Goal: Task Accomplishment & Management: Manage account settings

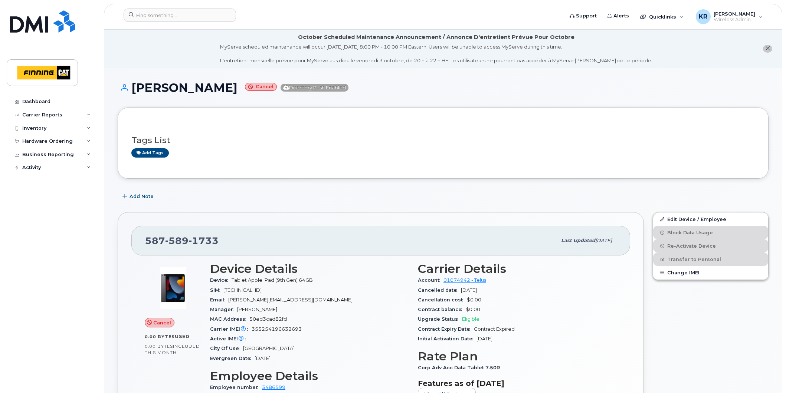
scroll to position [174, 0]
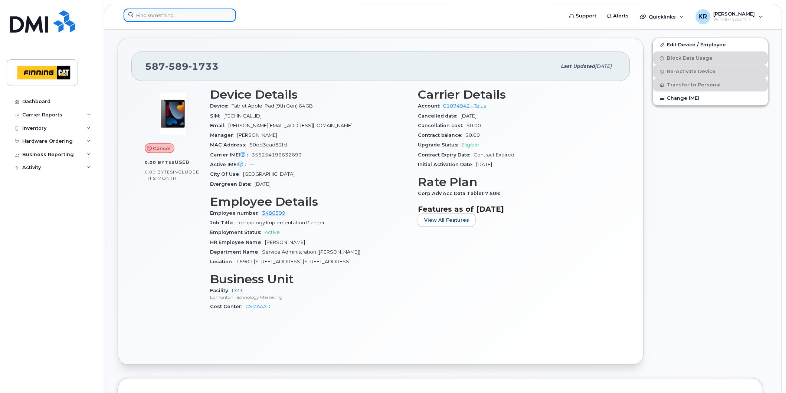
click at [167, 14] on input at bounding box center [180, 15] width 112 height 13
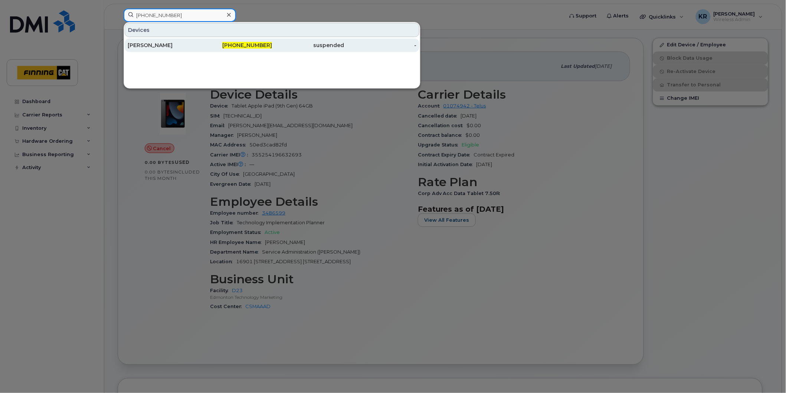
type input "587-643-5632"
click at [252, 44] on span "587-643-5632" at bounding box center [247, 45] width 50 height 7
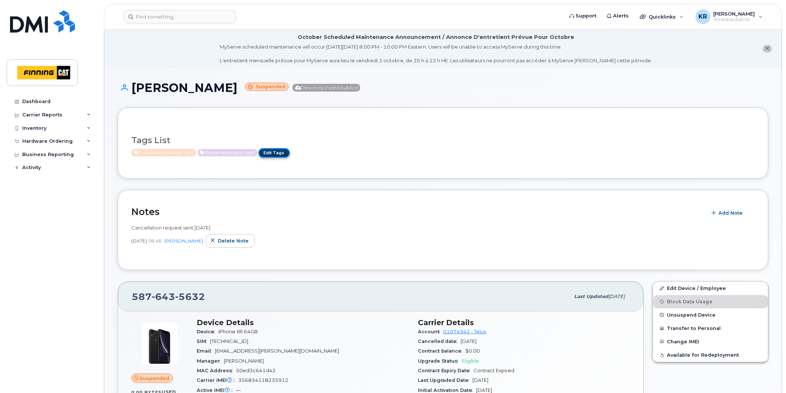
click at [289, 149] on link "Edit Tags" at bounding box center [274, 152] width 31 height 9
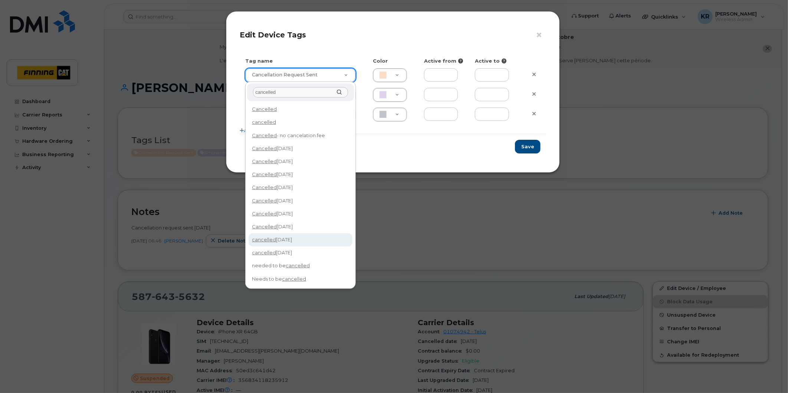
type input "cancelled"
type input "cancelled Oct 14/25"
type input "F8C6C8"
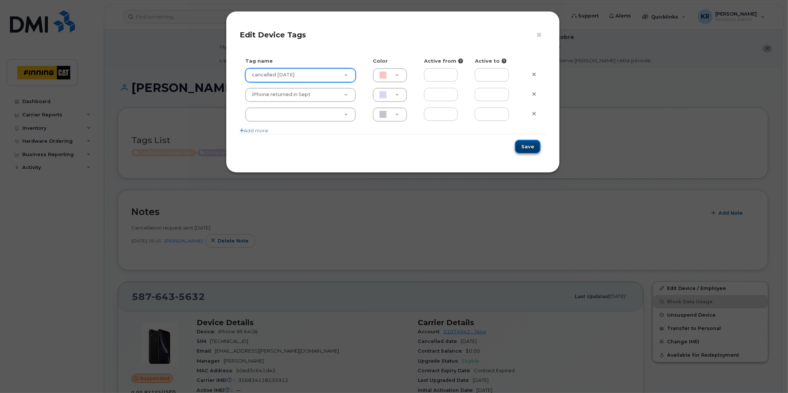
click at [525, 143] on button "Save" at bounding box center [528, 147] width 26 height 14
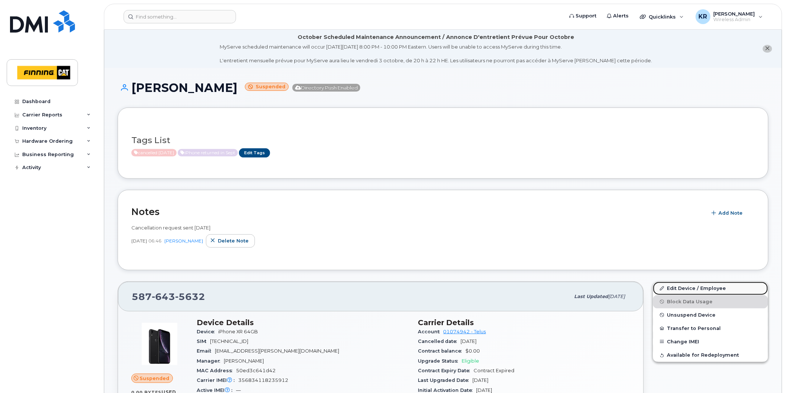
click at [686, 282] on link "Edit Device / Employee" at bounding box center [710, 288] width 115 height 13
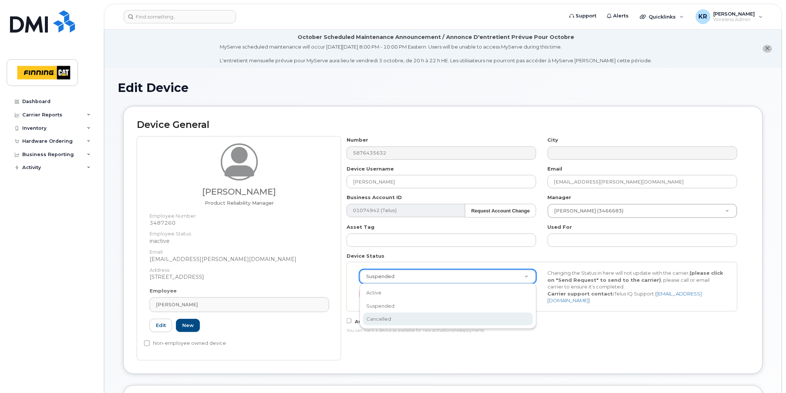
select select "cancelled"
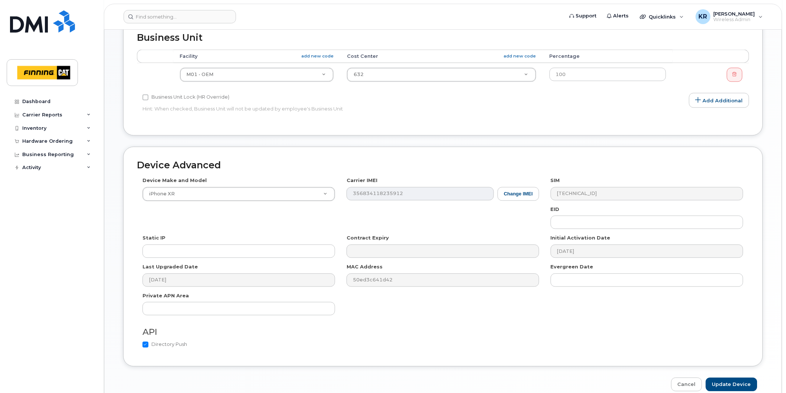
scroll to position [403, 0]
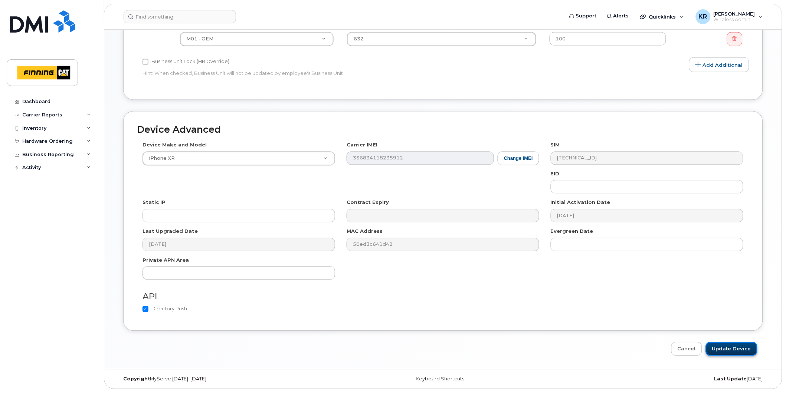
click at [729, 350] on input "Update Device" at bounding box center [732, 350] width 52 height 14
type input "Saving..."
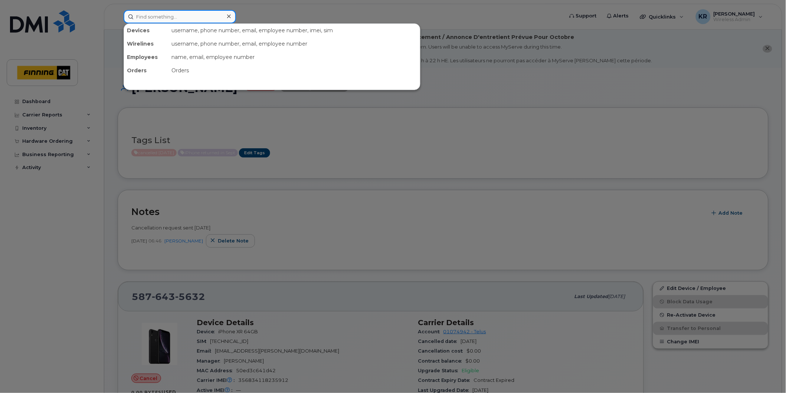
click at [165, 15] on input at bounding box center [180, 16] width 112 height 13
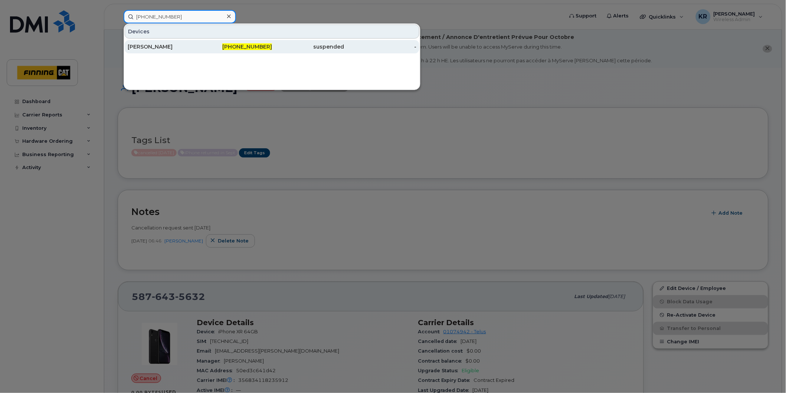
type input "587-645-1749"
click at [191, 44] on div "[PERSON_NAME]" at bounding box center [164, 46] width 72 height 7
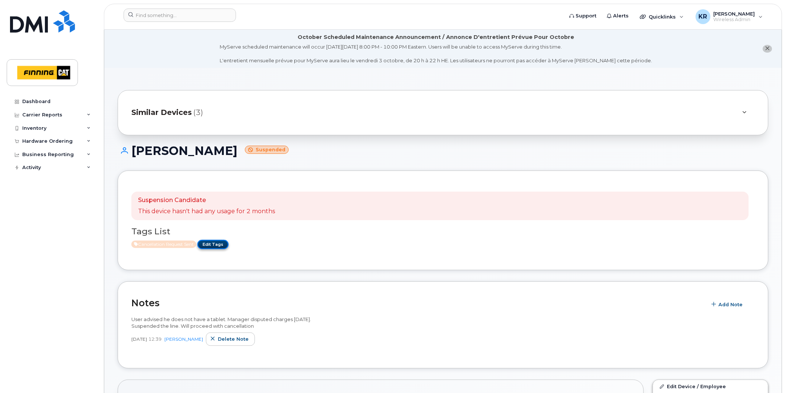
click at [215, 244] on link "Edit Tags" at bounding box center [212, 244] width 31 height 9
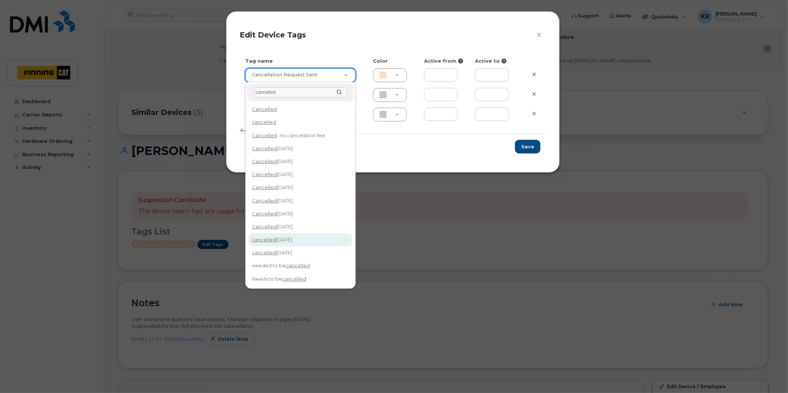
type input "cancelled"
type input "cancelled Oct 14/25"
type input "F8C6C8"
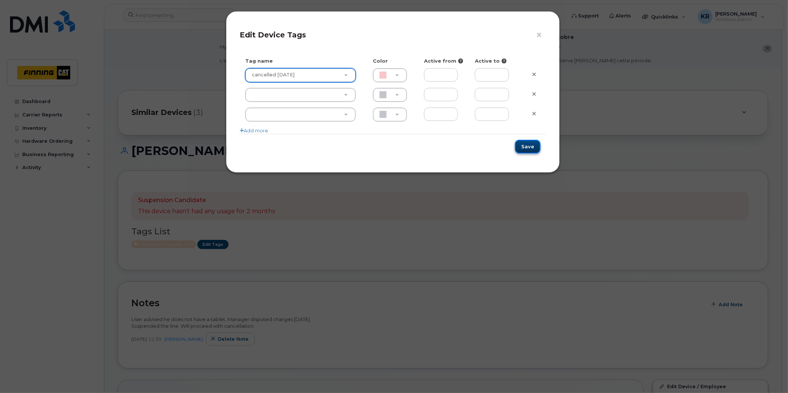
click at [524, 146] on button "Save" at bounding box center [528, 147] width 26 height 14
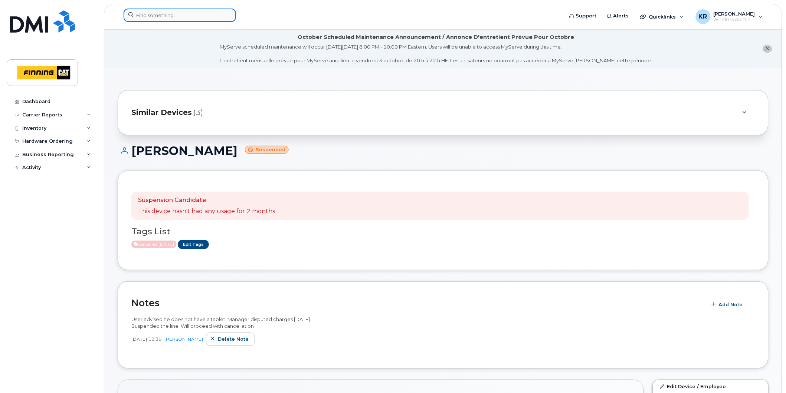
click at [177, 11] on input at bounding box center [180, 15] width 112 height 13
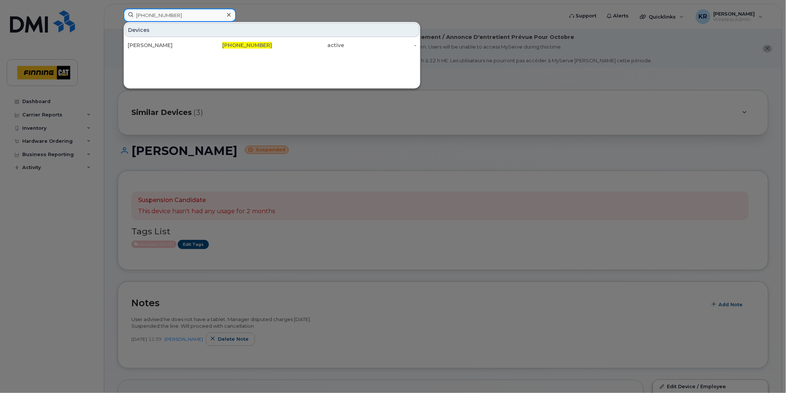
type input "780-221-2987"
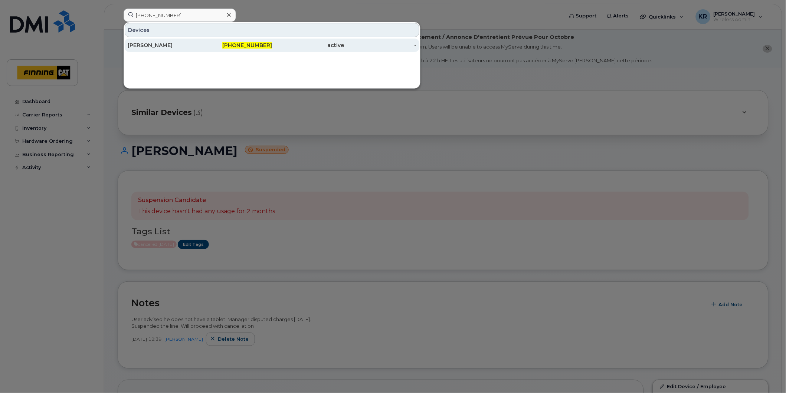
click at [239, 47] on span "780-221-2987" at bounding box center [247, 45] width 50 height 7
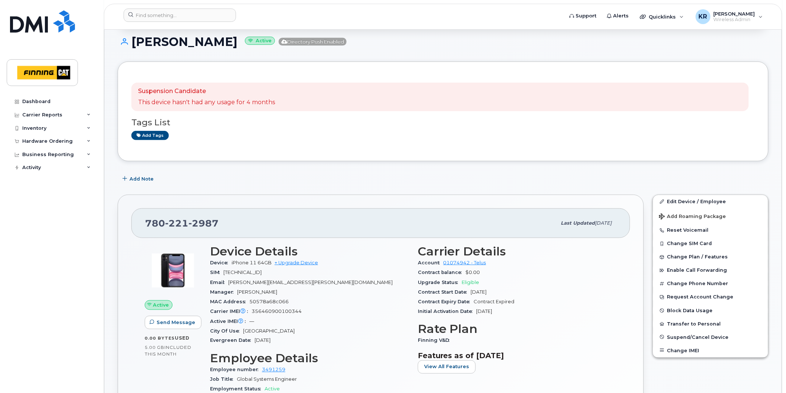
scroll to position [124, 0]
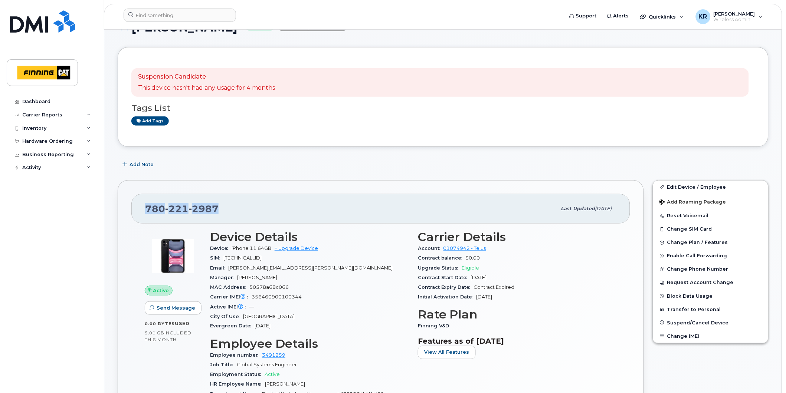
drag, startPoint x: 217, startPoint y: 209, endPoint x: 130, endPoint y: 218, distance: 88.1
click at [130, 218] on div "[PHONE_NUMBER] Last updated [DATE] Active Send Message 0.00 Bytes  used 5.00 GB…" at bounding box center [381, 343] width 526 height 327
copy span "[PHONE_NUMBER]"
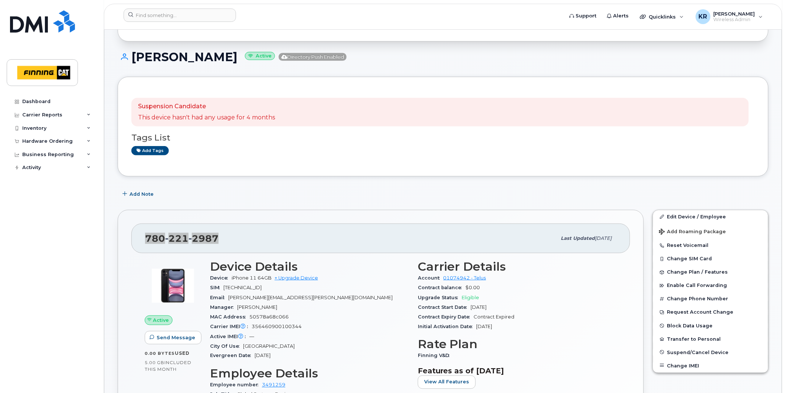
scroll to position [41, 0]
